Goal: Task Accomplishment & Management: Use online tool/utility

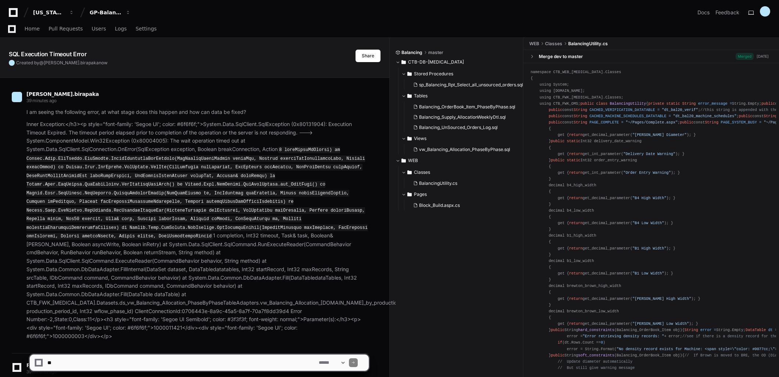
scroll to position [1776, 0]
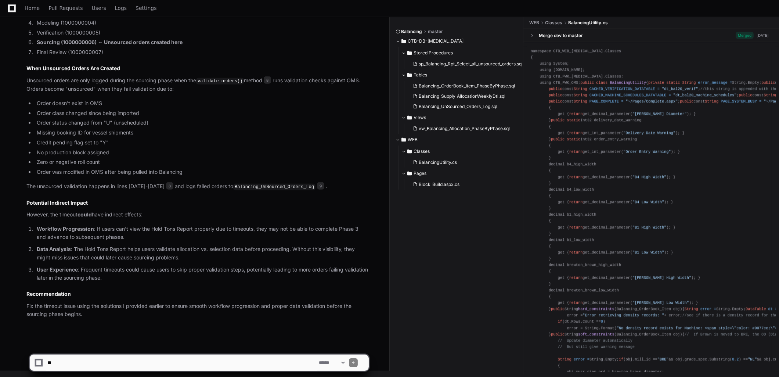
click at [263, 186] on code "Balancing_UnSourced_Orders_Log" at bounding box center [274, 187] width 82 height 7
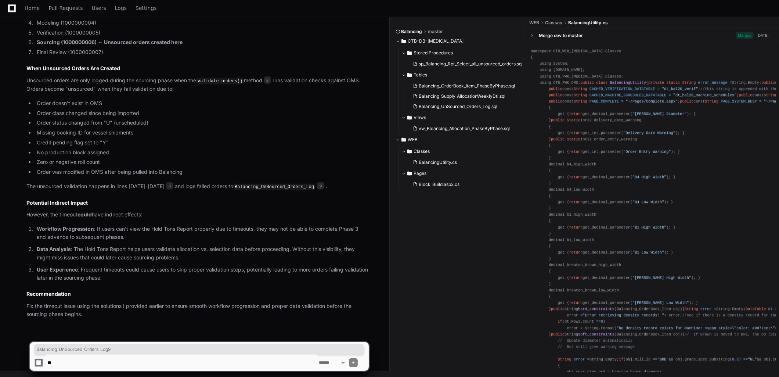
click at [96, 357] on textarea at bounding box center [181, 362] width 271 height 16
type textarea "**********"
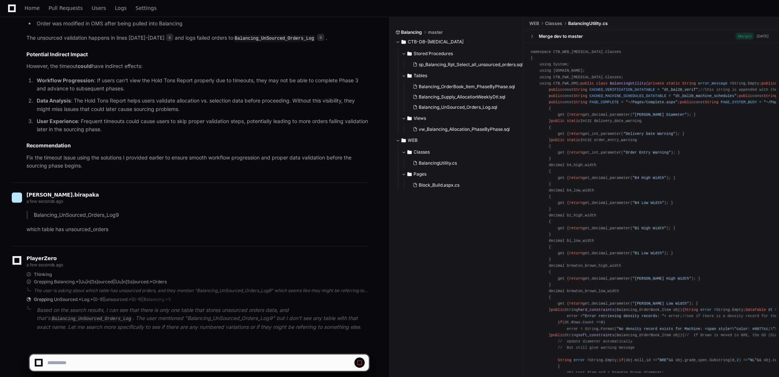
scroll to position [1937, 0]
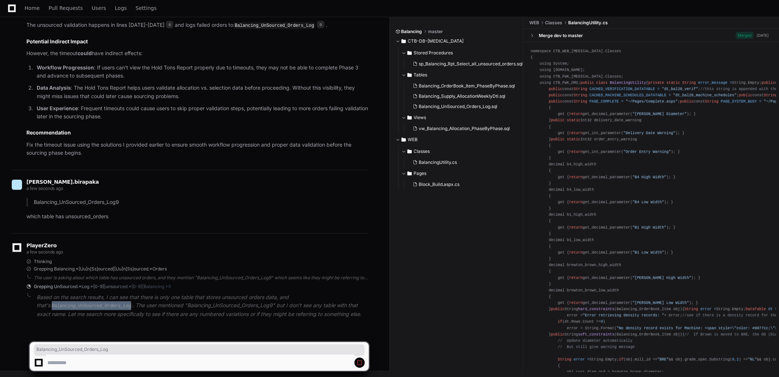
drag, startPoint x: 37, startPoint y: 307, endPoint x: 110, endPoint y: 309, distance: 73.1
click at [110, 309] on code "Balancing_UnSourced_Orders_Log" at bounding box center [91, 306] width 82 height 7
copy code "Balancing_UnSourced_Orders_Log"
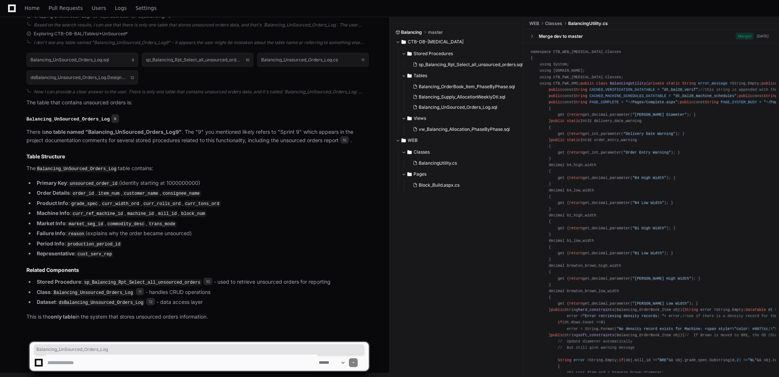
scroll to position [2207, 0]
click at [146, 357] on textarea at bounding box center [181, 362] width 271 height 16
type textarea "*"
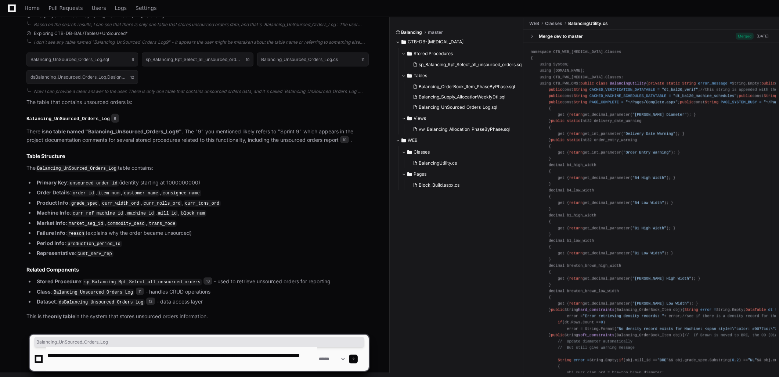
type textarea "**********"
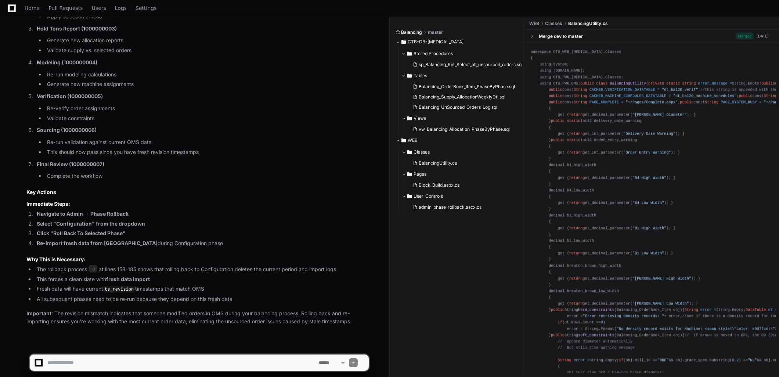
scroll to position [2956, 0]
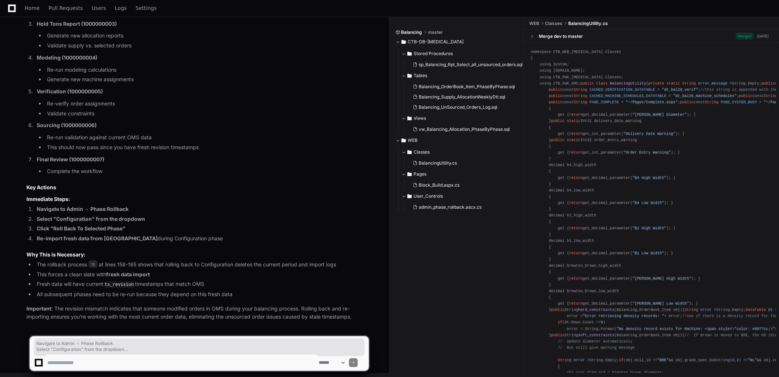
drag, startPoint x: 28, startPoint y: 205, endPoint x: 209, endPoint y: 232, distance: 183.1
click at [209, 232] on ol "Navigate to Admin → Phase Rollback Select "Configuration" from the dropdown Cli…" at bounding box center [197, 224] width 342 height 38
copy ol "Navigate to Admin → Phase Rollback Select "Configuration" from the dropdown Cli…"
